Goal: Task Accomplishment & Management: Use online tool/utility

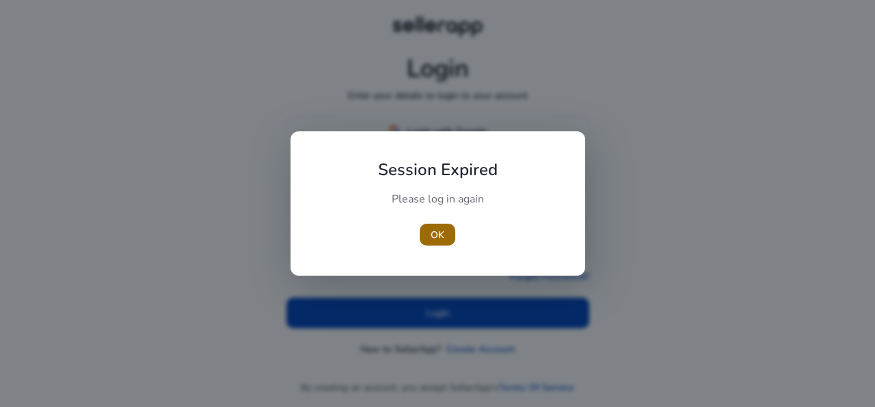
click at [438, 230] on span "OK" at bounding box center [438, 235] width 14 height 14
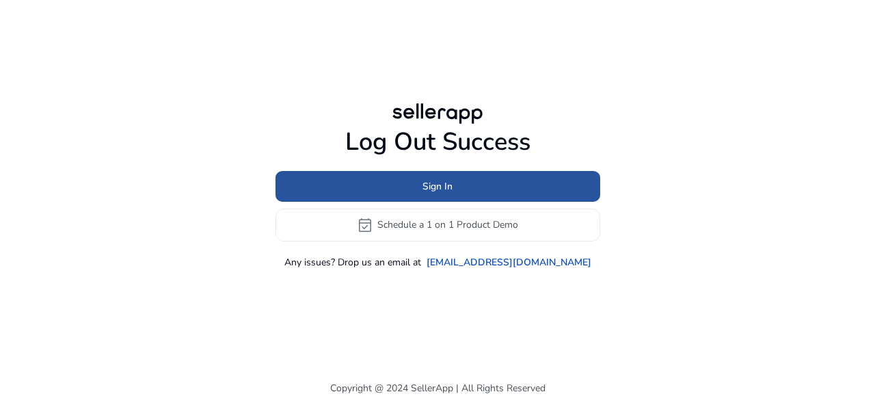
click at [489, 178] on span at bounding box center [437, 186] width 325 height 33
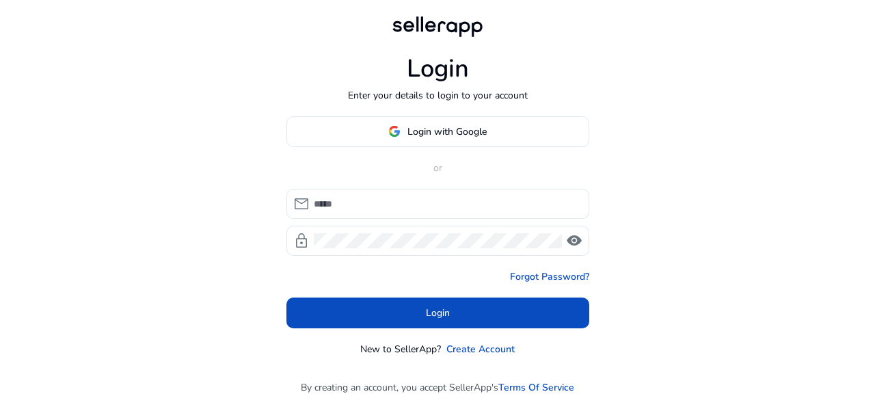
type input "**********"
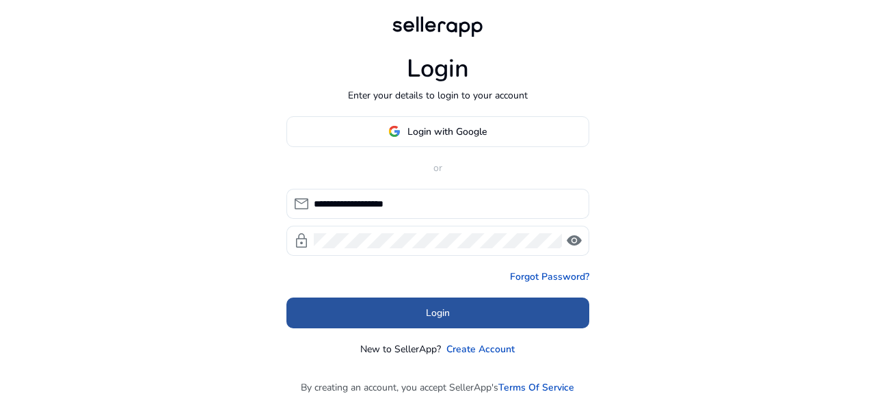
click at [430, 316] on span "Login" at bounding box center [438, 313] width 24 height 14
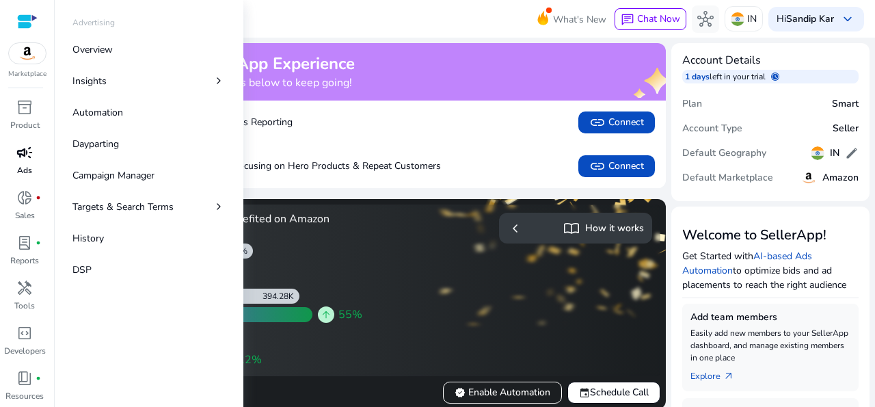
click at [16, 157] on span "campaign" at bounding box center [24, 152] width 16 height 16
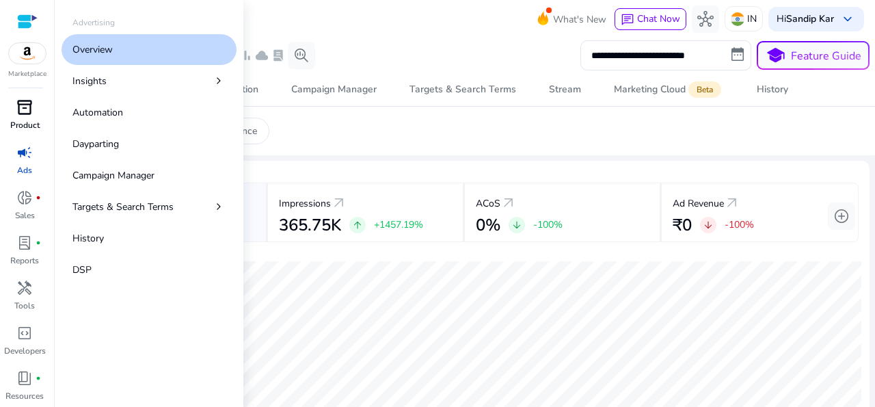
click at [18, 106] on span "inventory_2" at bounding box center [24, 107] width 16 height 16
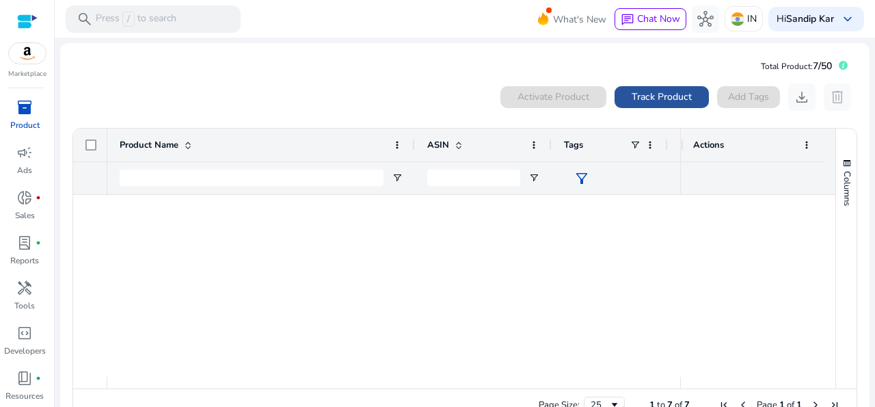
click at [646, 100] on span "Track Product" at bounding box center [662, 97] width 60 height 14
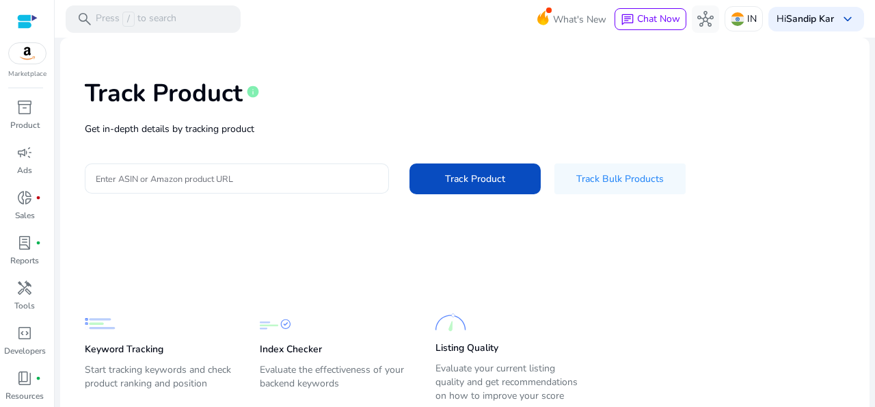
click at [292, 169] on div at bounding box center [237, 178] width 282 height 30
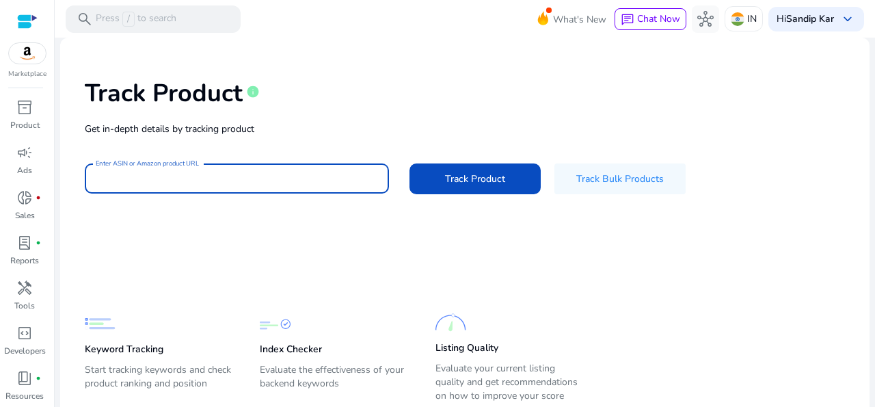
paste input "**********"
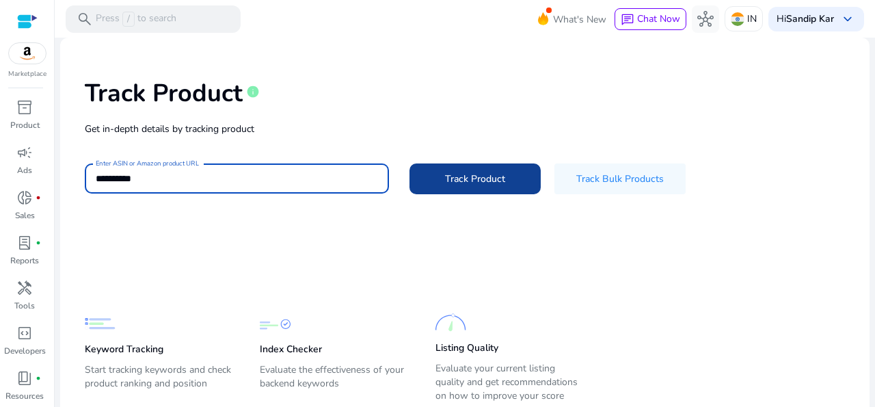
type input "**********"
click at [455, 183] on span "Track Product" at bounding box center [475, 179] width 60 height 14
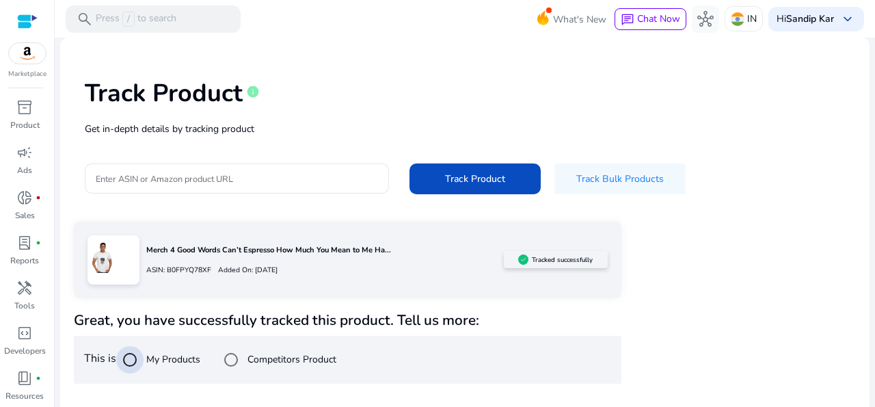
scroll to position [148, 0]
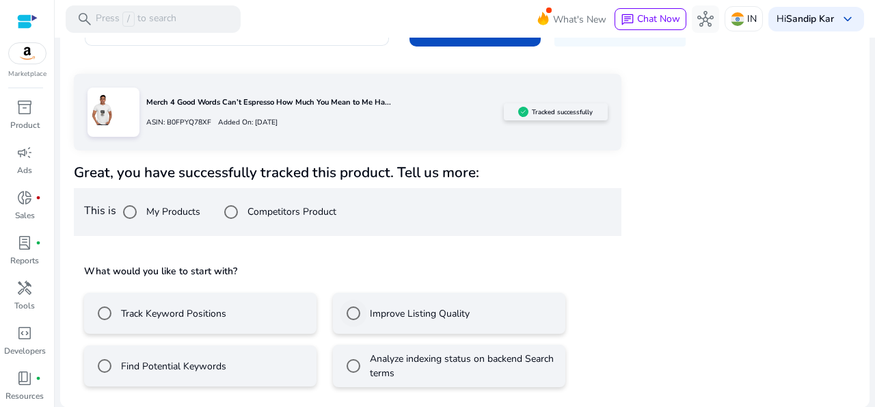
click at [429, 301] on div "Improve Listing Quality" at bounding box center [405, 312] width 130 height 27
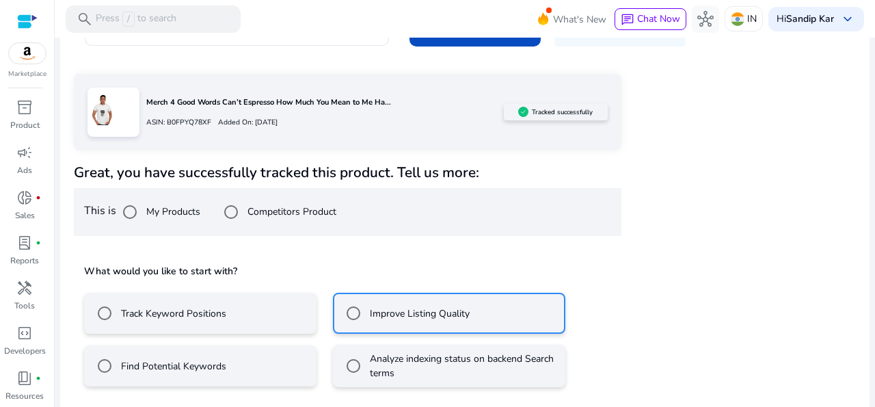
scroll to position [209, 0]
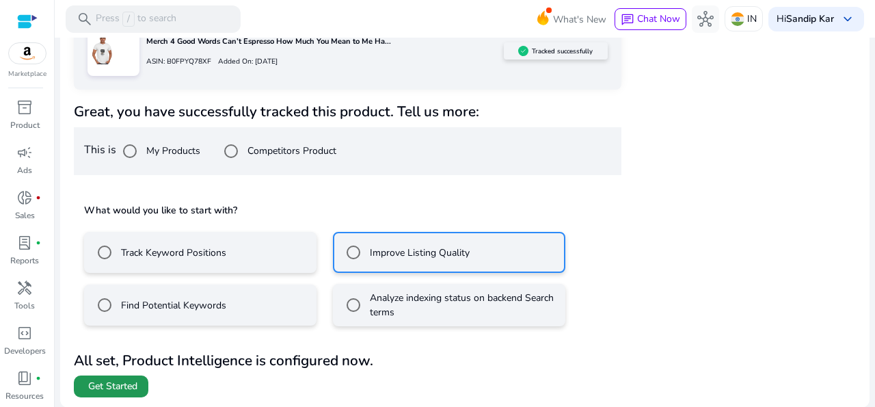
click at [108, 382] on span "Get Started" at bounding box center [112, 386] width 49 height 14
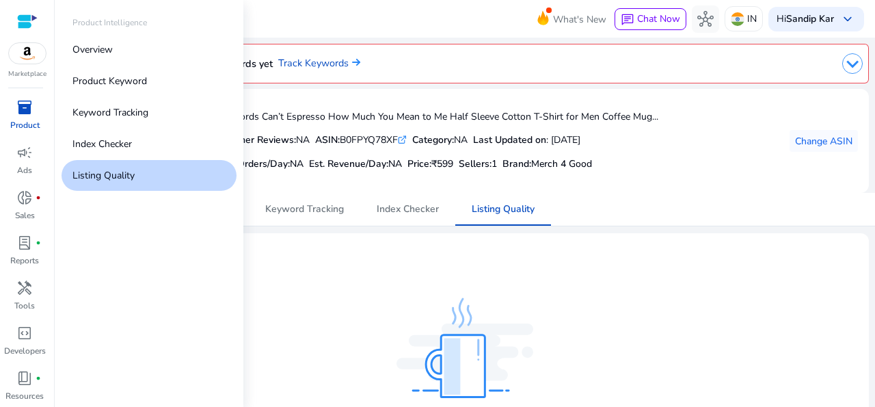
click at [17, 125] on p "Product" at bounding box center [24, 125] width 29 height 12
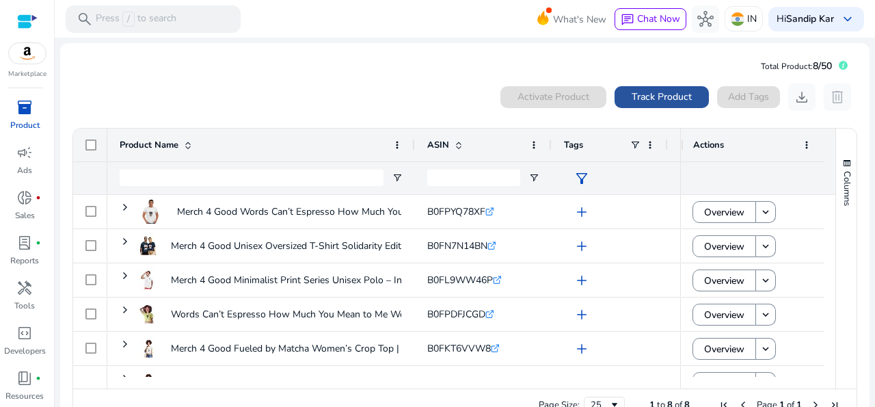
click at [639, 94] on span "Track Product" at bounding box center [662, 97] width 60 height 14
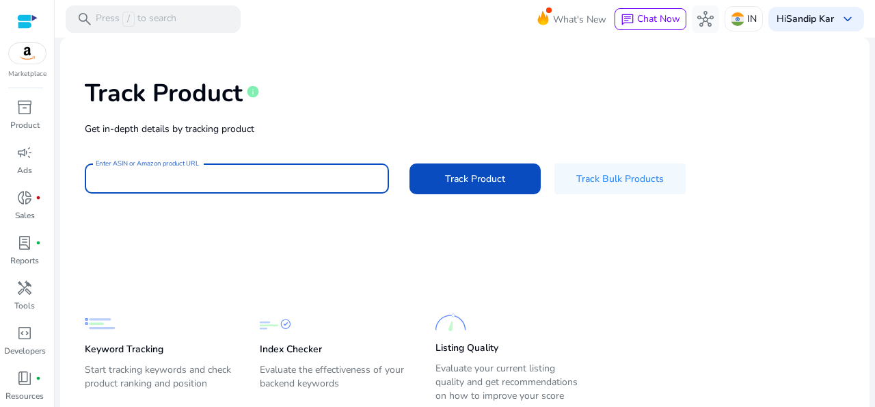
click at [229, 174] on input "Enter ASIN or Amazon product URL" at bounding box center [237, 178] width 282 height 15
paste input "**********"
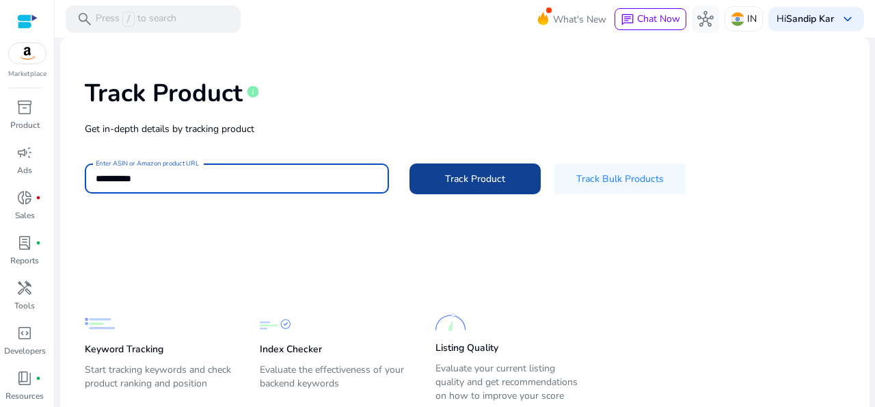
type input "**********"
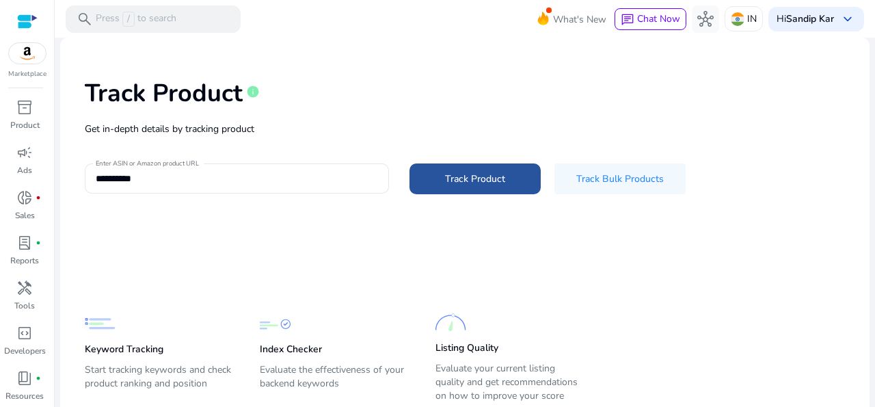
click at [457, 177] on span "Track Product" at bounding box center [475, 179] width 60 height 14
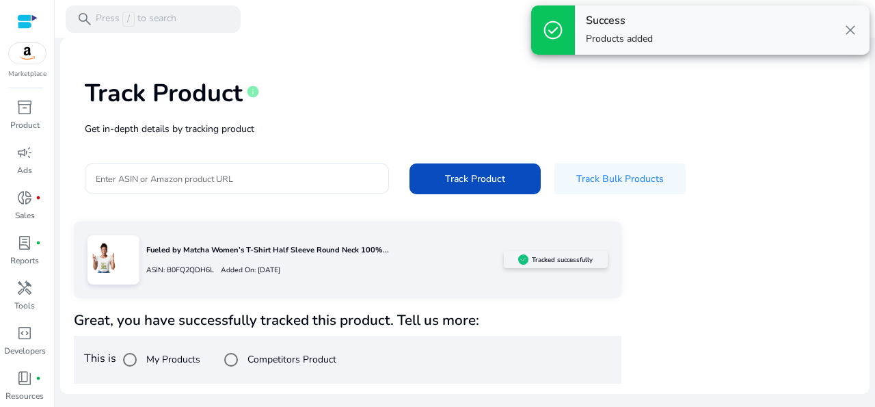
click at [850, 27] on span "close" at bounding box center [850, 30] width 16 height 16
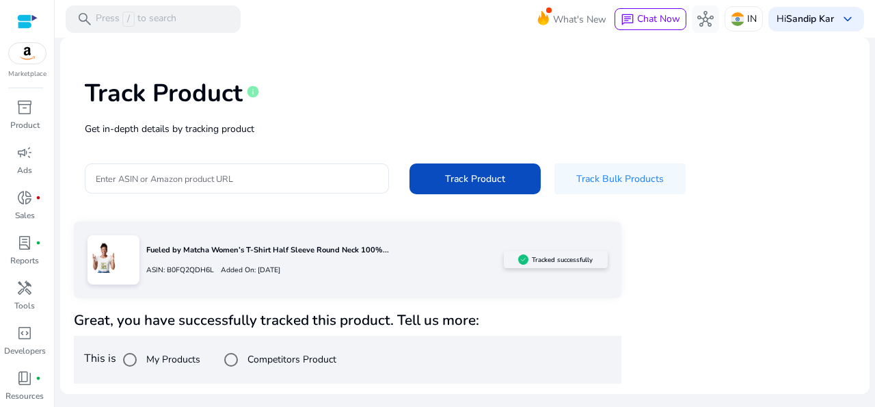
click at [780, 172] on div "Enter ASIN or Amazon product URL Track Product Track Bulk Products" at bounding box center [465, 178] width 760 height 31
click at [699, 282] on div "Fueled by Matcha Women’s T-Shirt Half Sleeve Round Neck 100%... ASIN: B0FQ2QDH6…" at bounding box center [465, 302] width 782 height 162
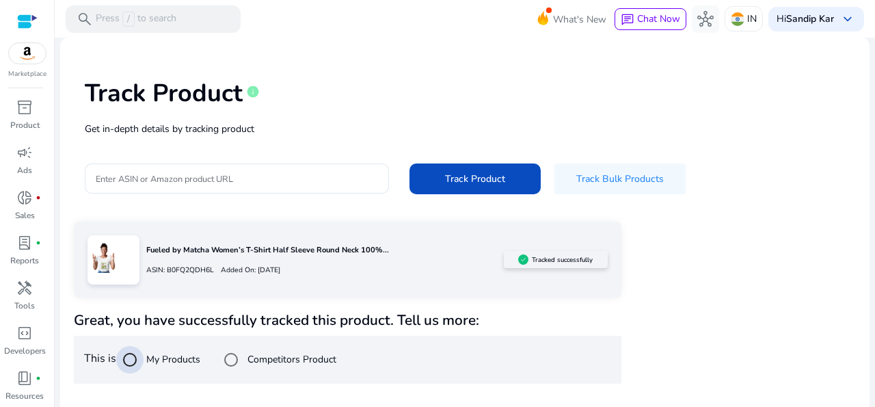
scroll to position [148, 0]
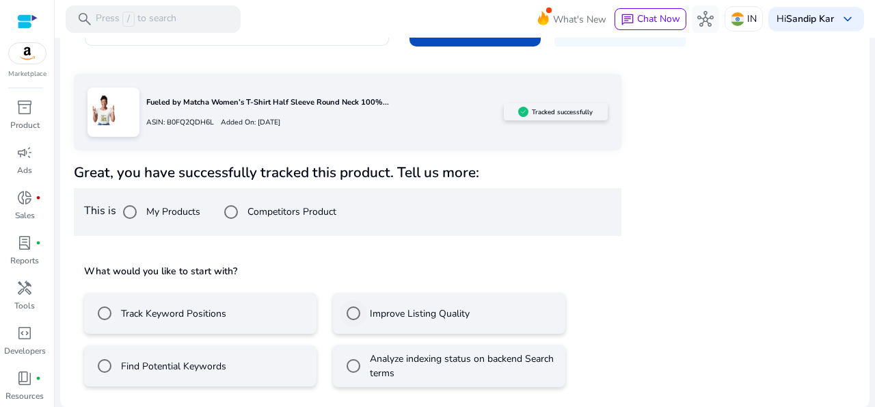
click at [424, 315] on label "Improve Listing Quality" at bounding box center [418, 313] width 103 height 14
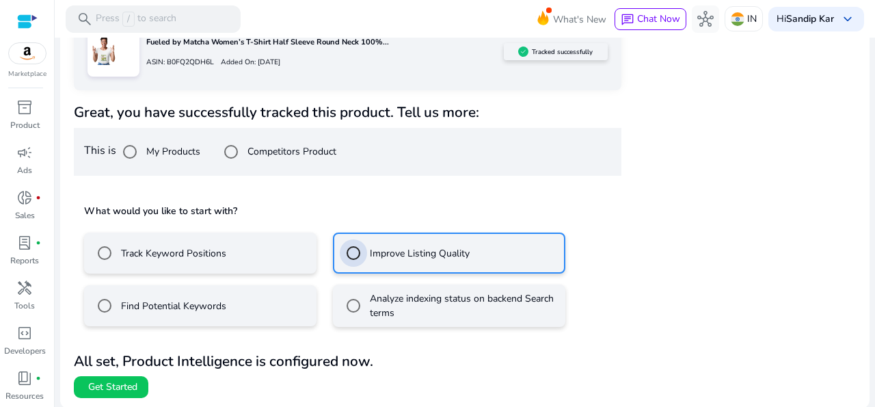
scroll to position [209, 0]
click at [104, 389] on span "Get Started" at bounding box center [112, 386] width 49 height 14
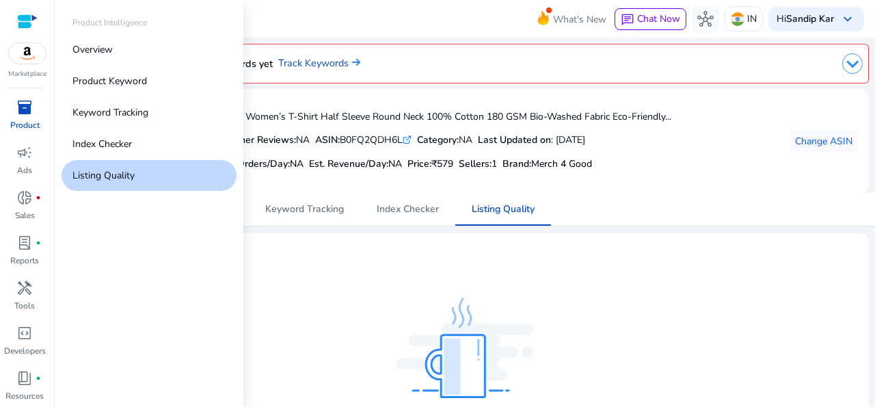
click at [24, 113] on span "inventory_2" at bounding box center [24, 107] width 16 height 16
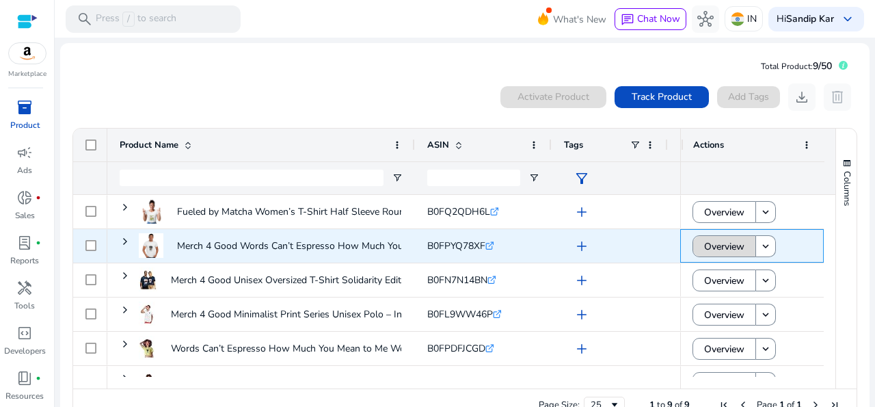
click at [705, 250] on span "Overview" at bounding box center [724, 246] width 40 height 28
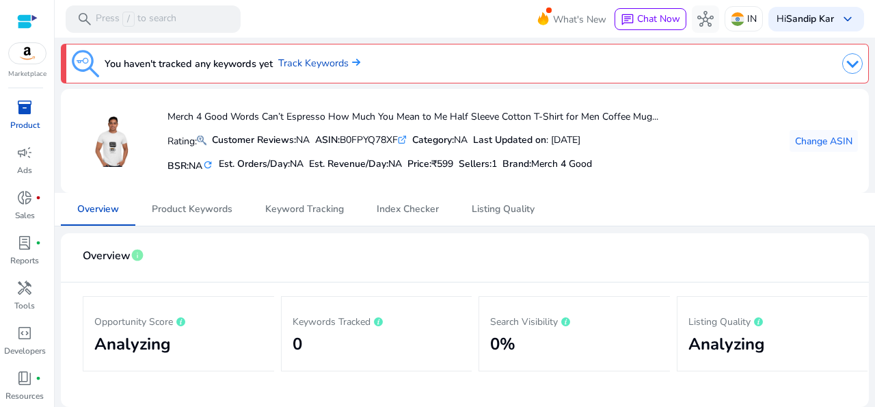
click at [23, 111] on span "inventory_2" at bounding box center [24, 107] width 16 height 16
